Goal: Navigation & Orientation: Find specific page/section

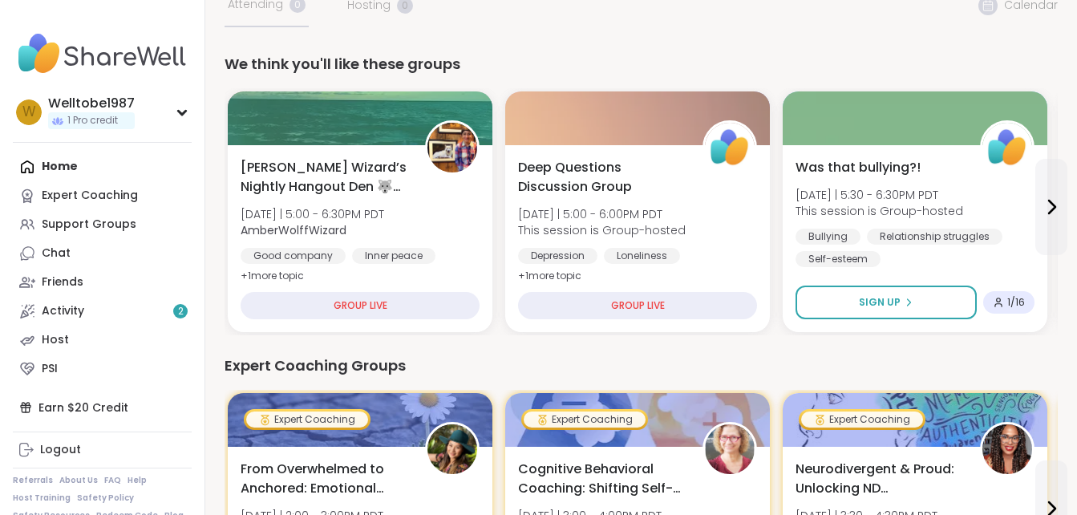
scroll to position [123, 0]
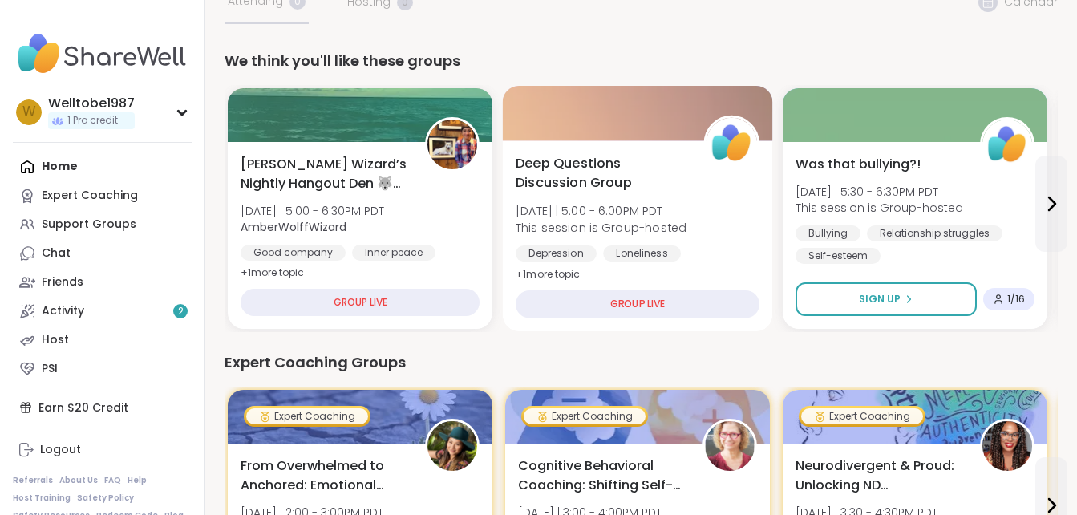
click at [654, 304] on div "GROUP LIVE" at bounding box center [638, 304] width 244 height 28
click at [647, 304] on div "GROUP LIVE" at bounding box center [638, 304] width 244 height 28
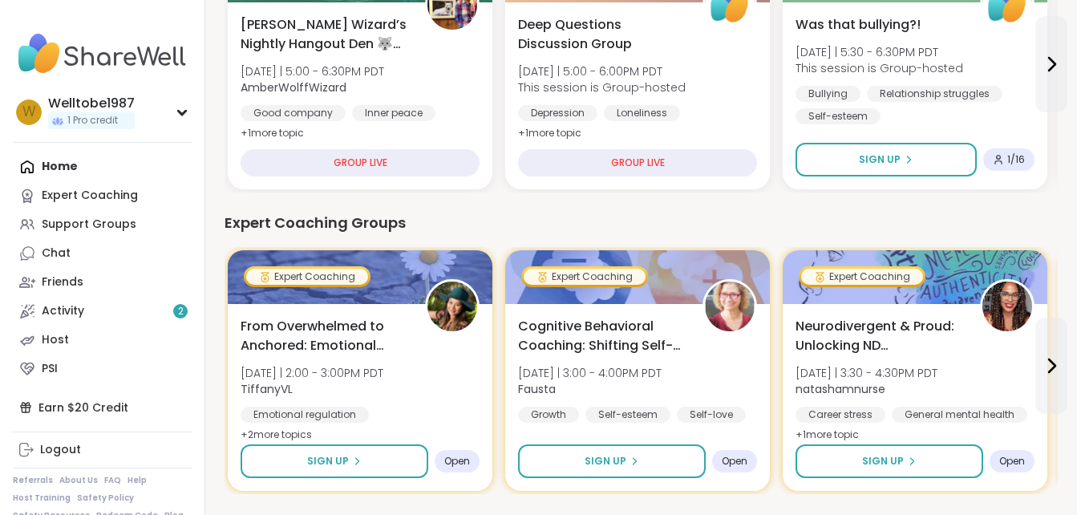
scroll to position [221, 0]
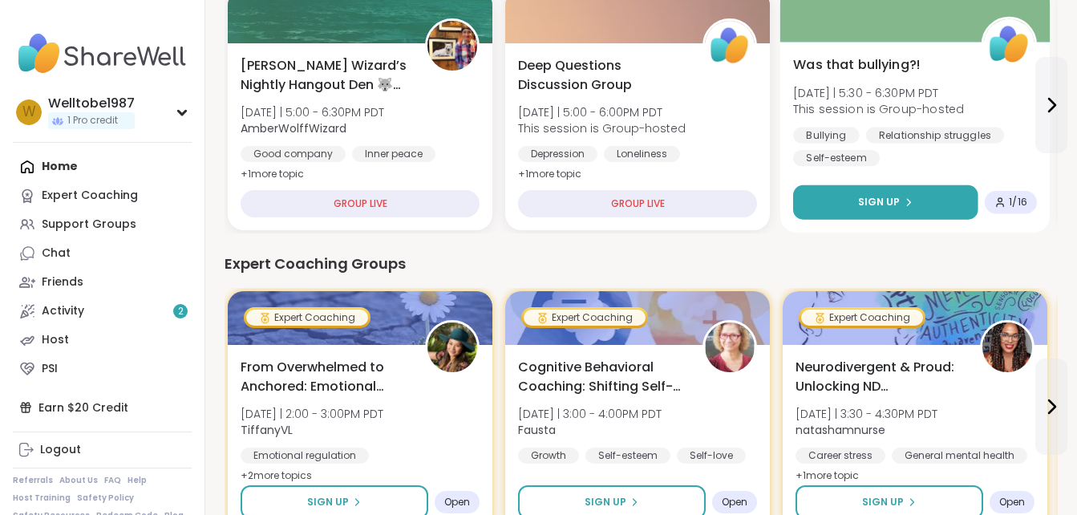
click at [910, 206] on icon at bounding box center [909, 202] width 10 height 10
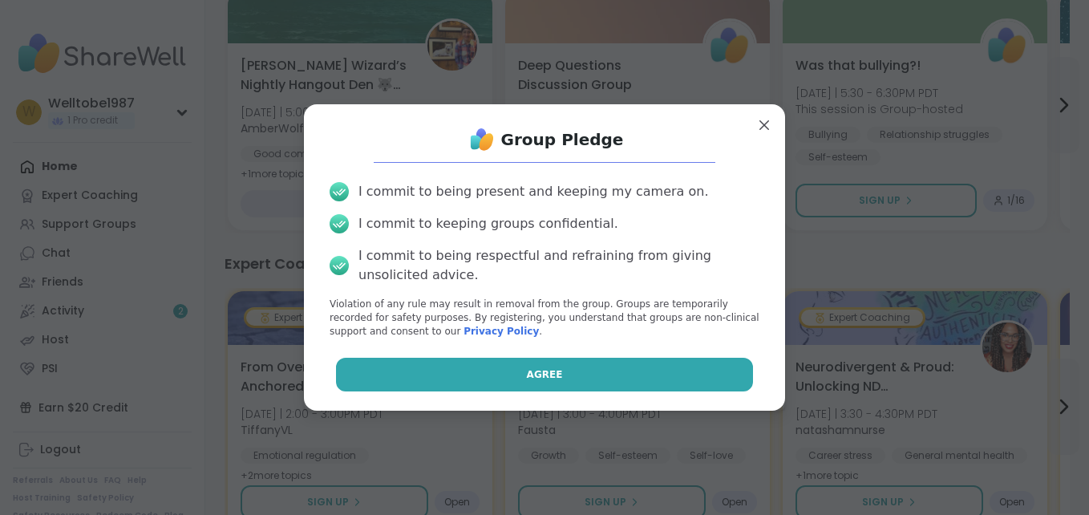
click at [579, 367] on button "Agree" at bounding box center [545, 375] width 418 height 34
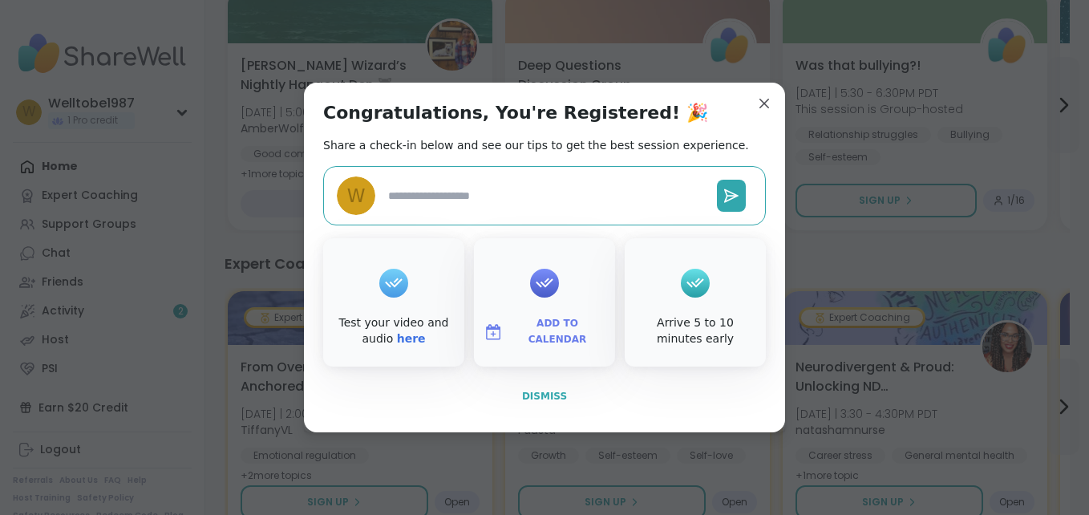
click at [537, 391] on span "Dismiss" at bounding box center [544, 396] width 45 height 11
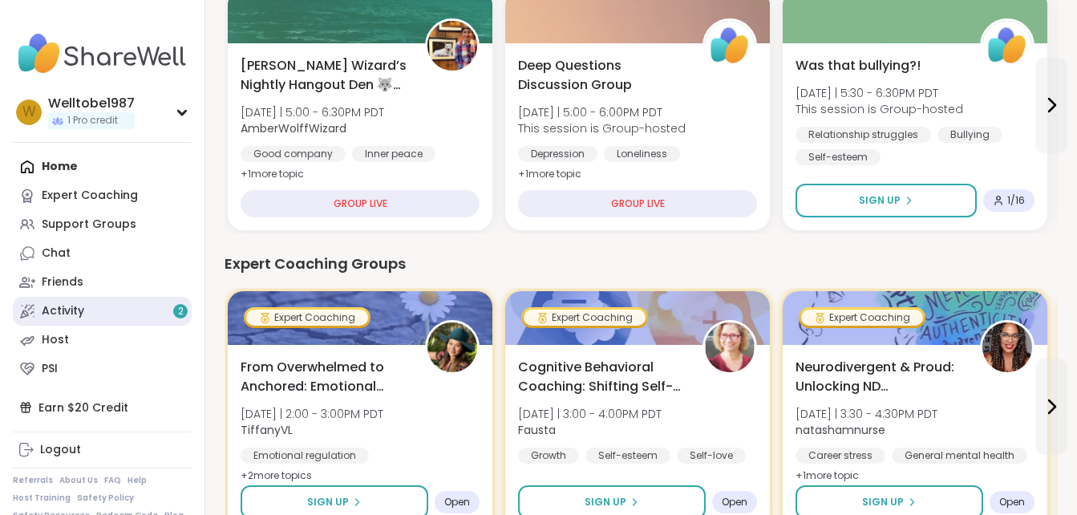
click at [101, 310] on link "Activity 2" at bounding box center [102, 311] width 179 height 29
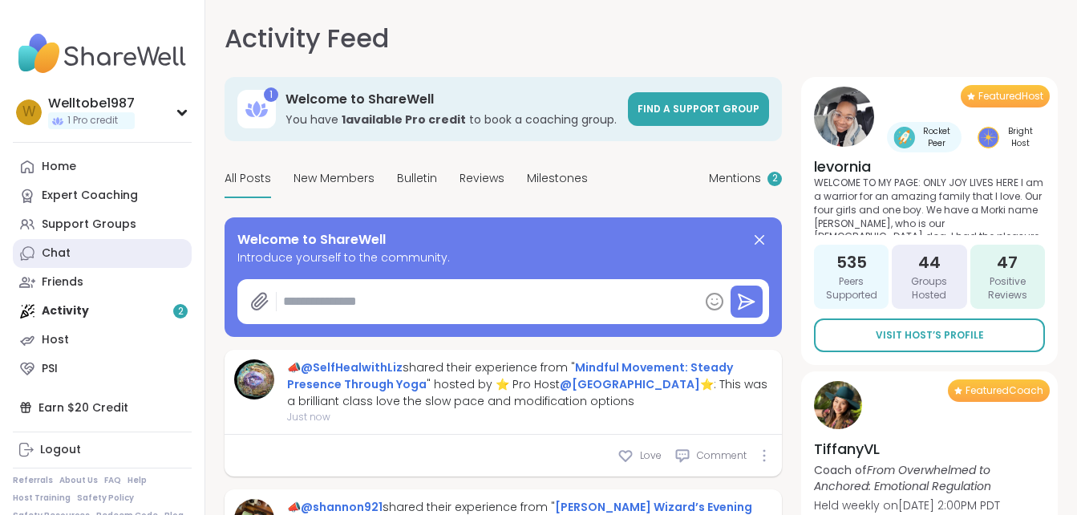
click at [96, 250] on link "Chat" at bounding box center [102, 253] width 179 height 29
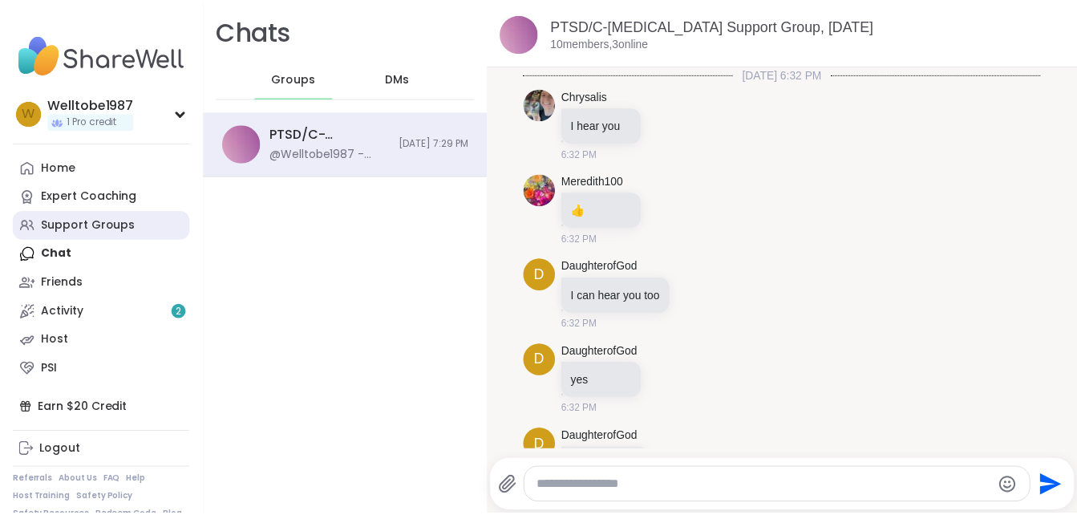
scroll to position [2050, 0]
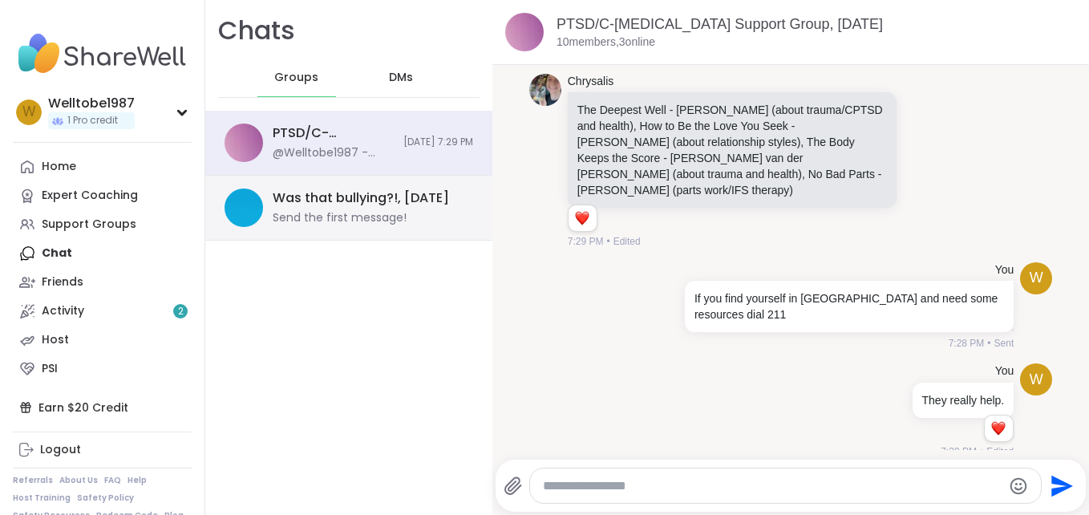
click at [301, 209] on div "Was that bullying?!, [DATE] Send the first message!" at bounding box center [368, 207] width 191 height 37
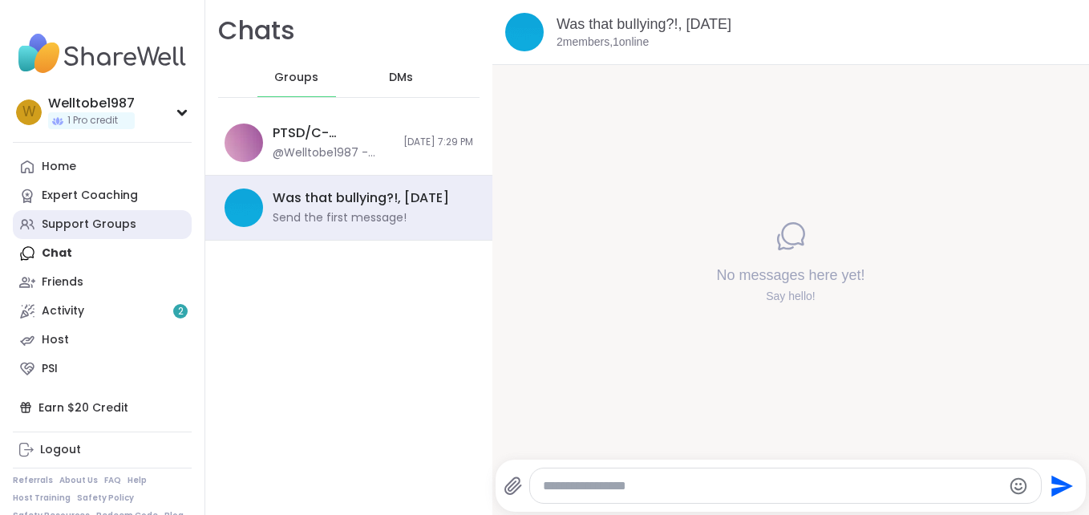
click at [34, 225] on icon at bounding box center [27, 225] width 16 height 16
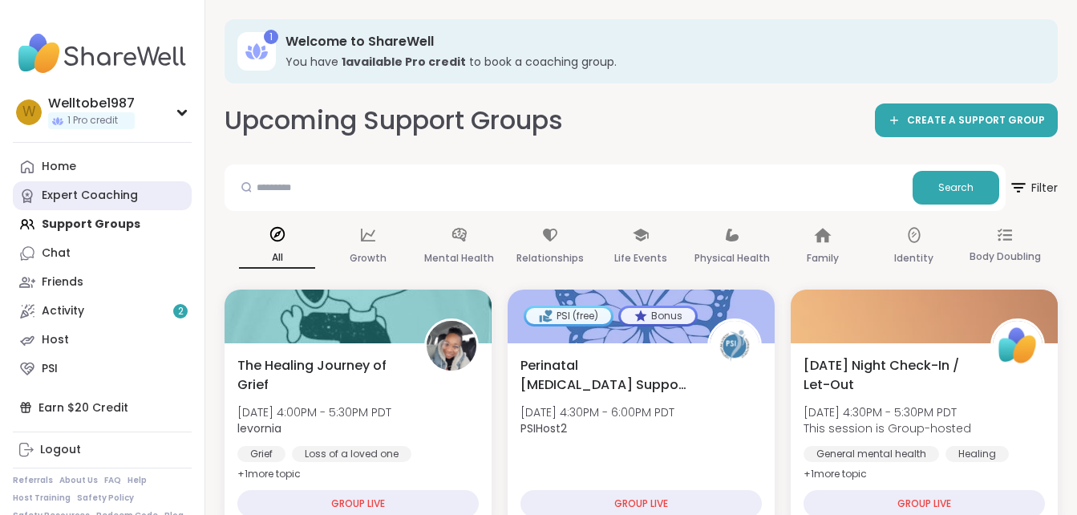
click at [76, 197] on div "Expert Coaching" at bounding box center [90, 196] width 96 height 16
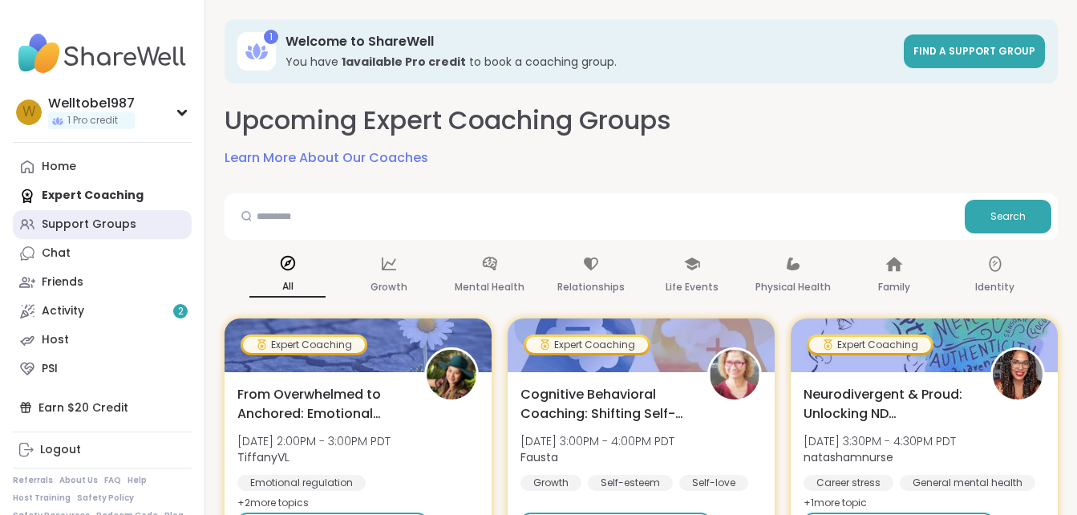
click at [142, 223] on link "Support Groups" at bounding box center [102, 224] width 179 height 29
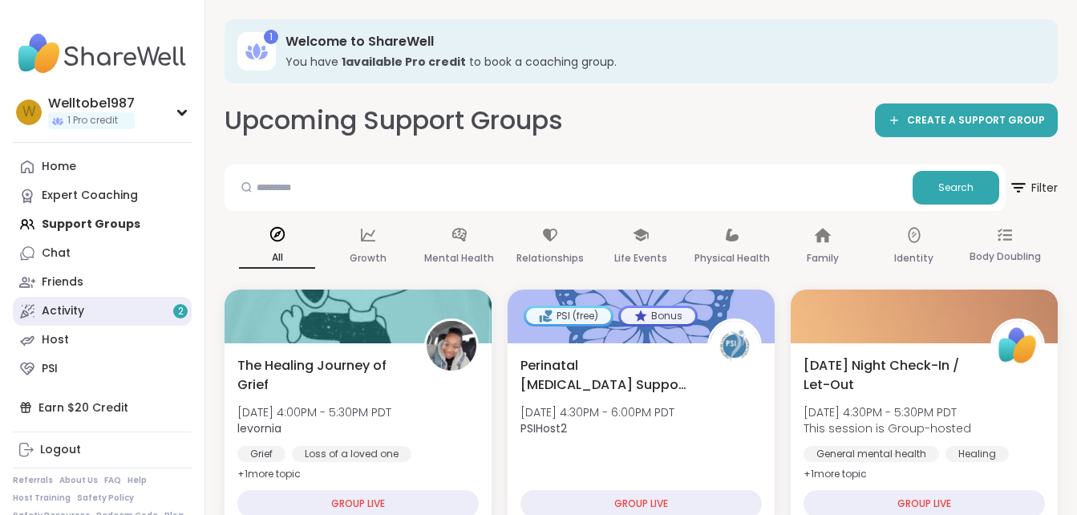
click at [120, 313] on link "Activity 2" at bounding box center [102, 311] width 179 height 29
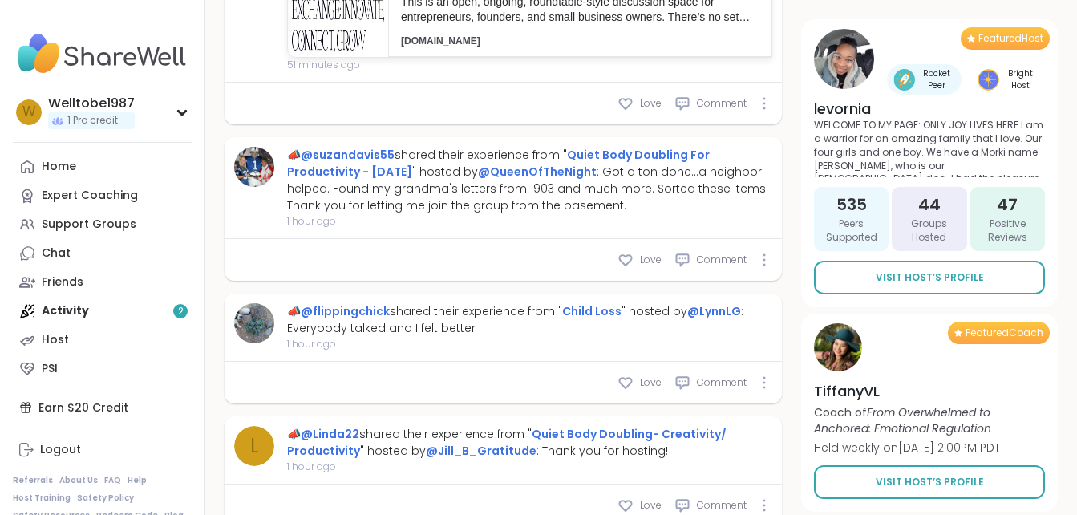
scroll to position [1336, 0]
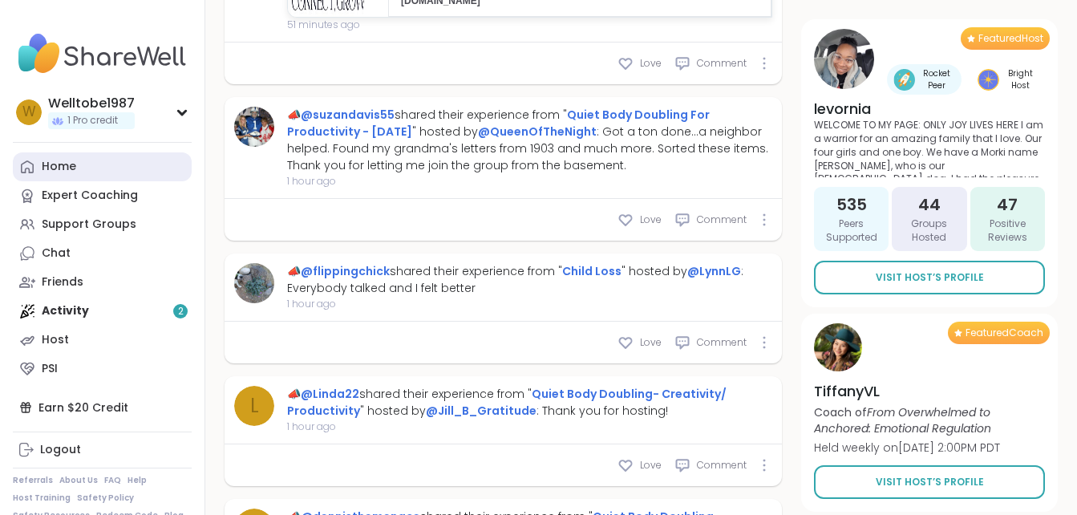
click at [120, 171] on link "Home" at bounding box center [102, 166] width 179 height 29
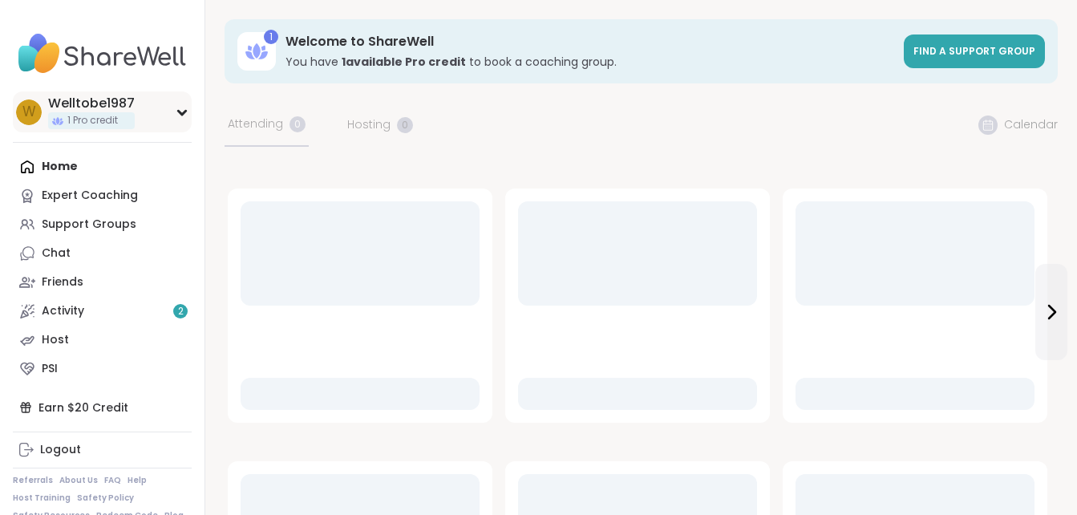
click at [132, 107] on div "Welltobe1987" at bounding box center [91, 104] width 87 height 18
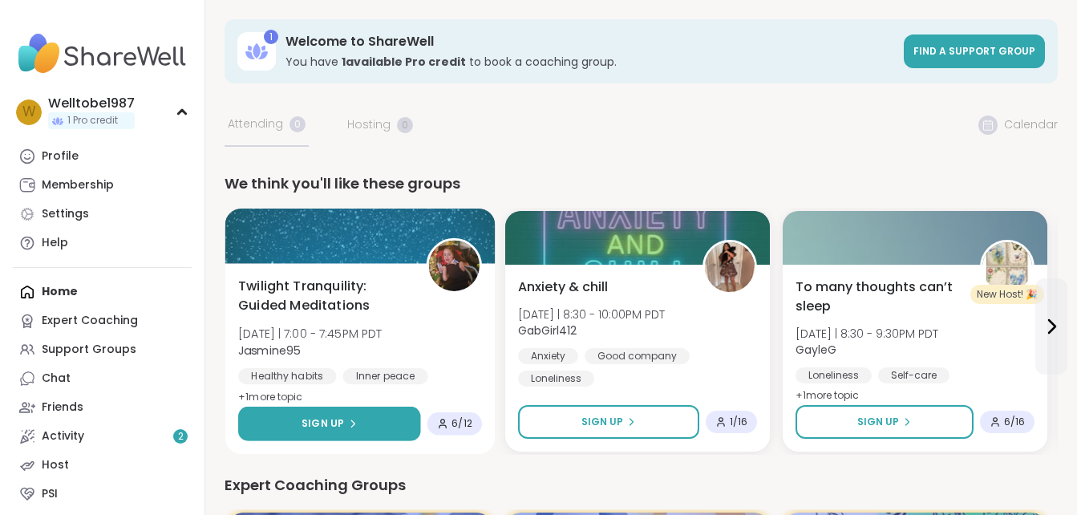
click at [364, 426] on button "Sign Up" at bounding box center [329, 424] width 182 height 34
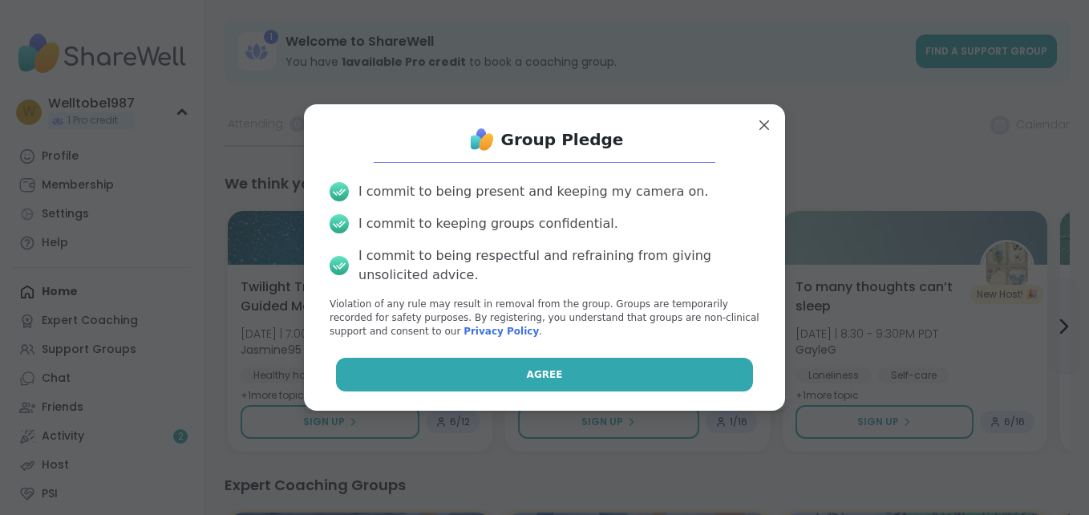
click at [488, 369] on button "Agree" at bounding box center [545, 375] width 418 height 34
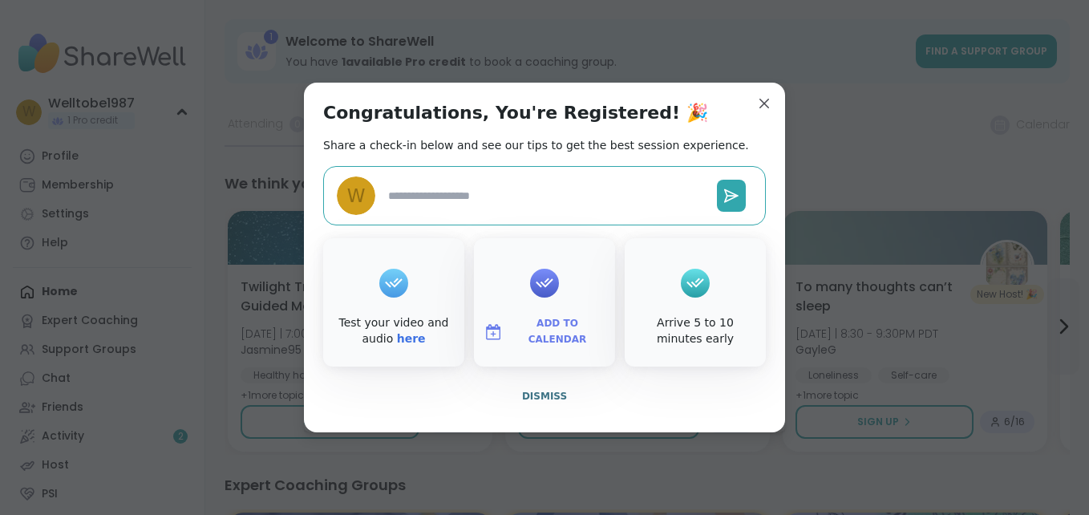
type textarea "*"
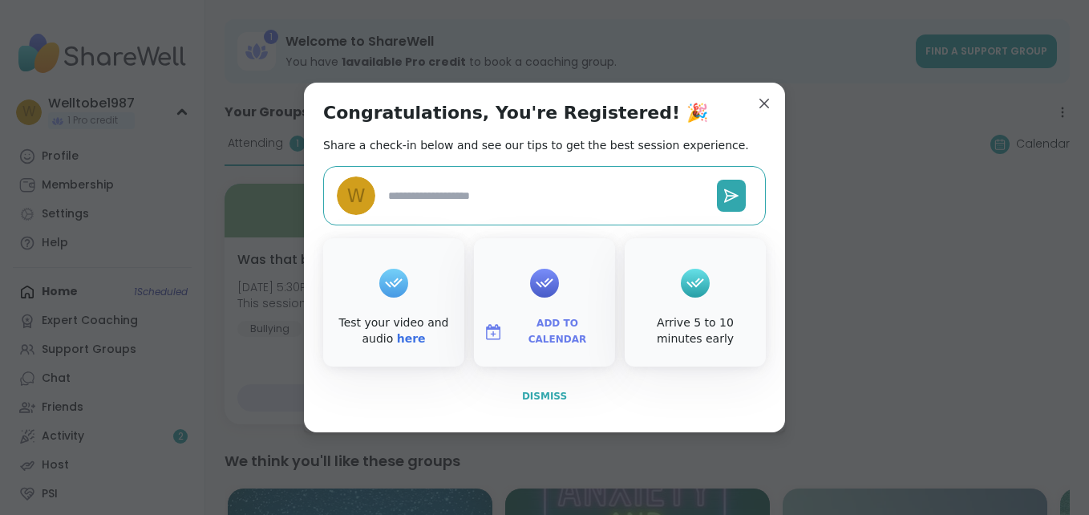
click at [540, 403] on button "Dismiss" at bounding box center [544, 396] width 443 height 34
